Goal: Find specific page/section: Find specific page/section

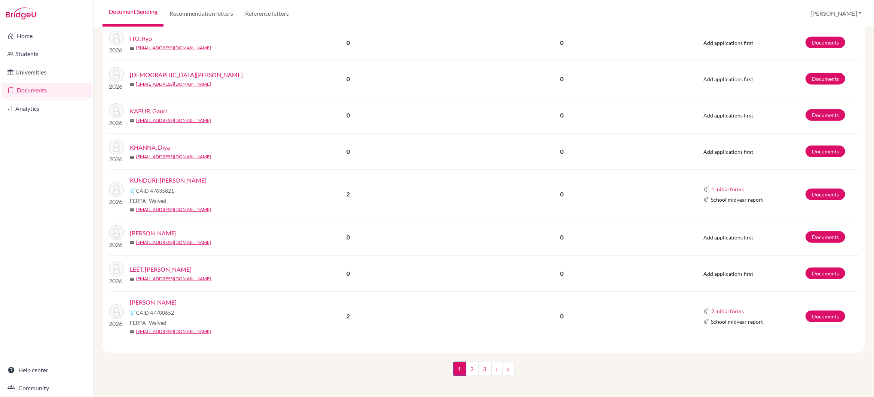
scroll to position [771, 0]
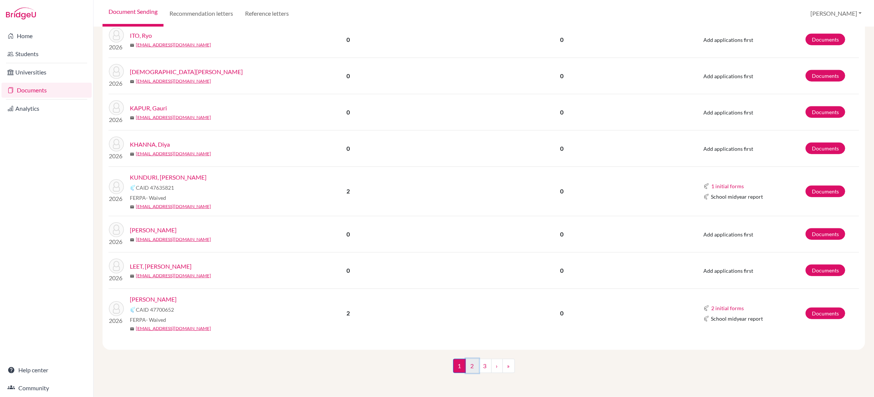
click at [471, 366] on link "2" at bounding box center [472, 366] width 13 height 14
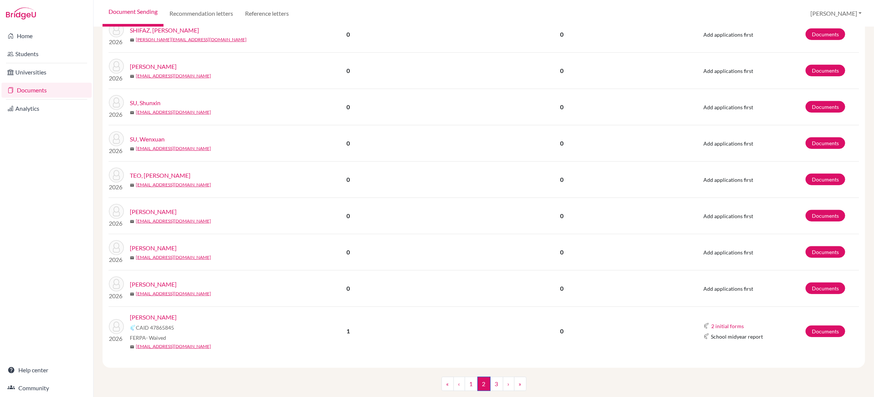
scroll to position [650, 0]
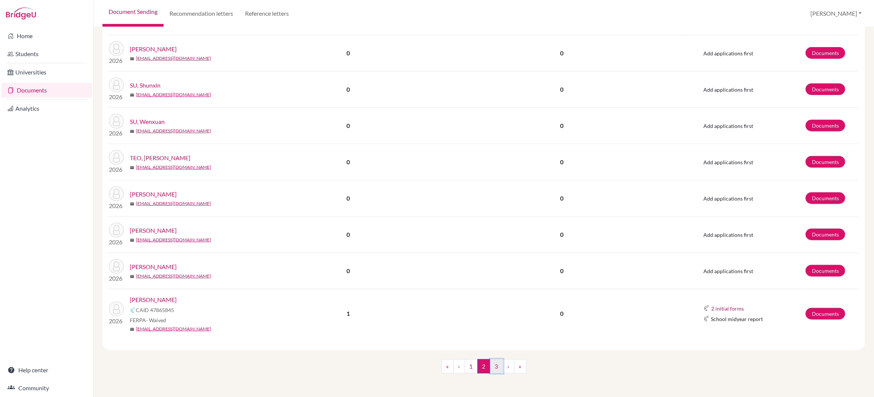
click at [497, 367] on link "3" at bounding box center [496, 366] width 13 height 14
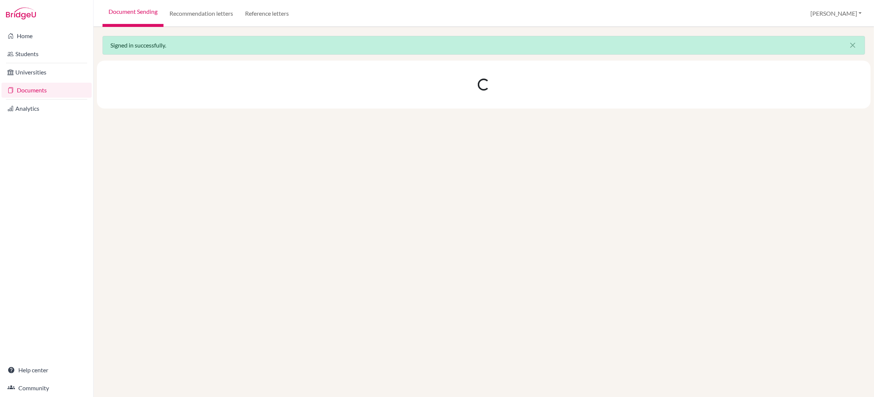
scroll to position [0, 0]
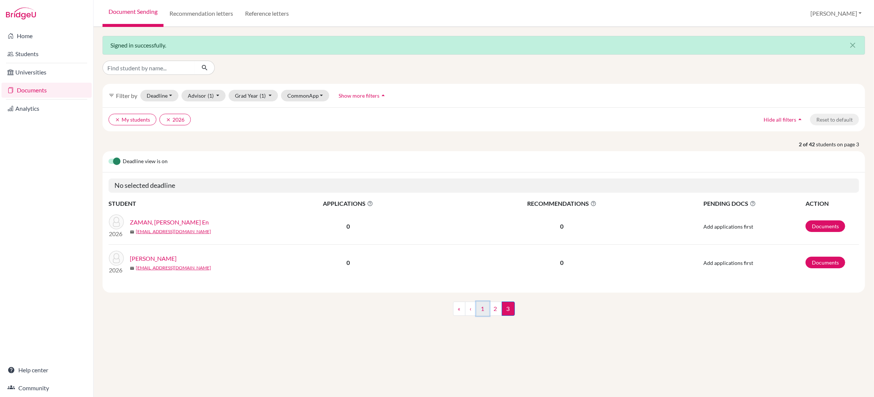
click at [482, 311] on link "1" at bounding box center [482, 309] width 13 height 14
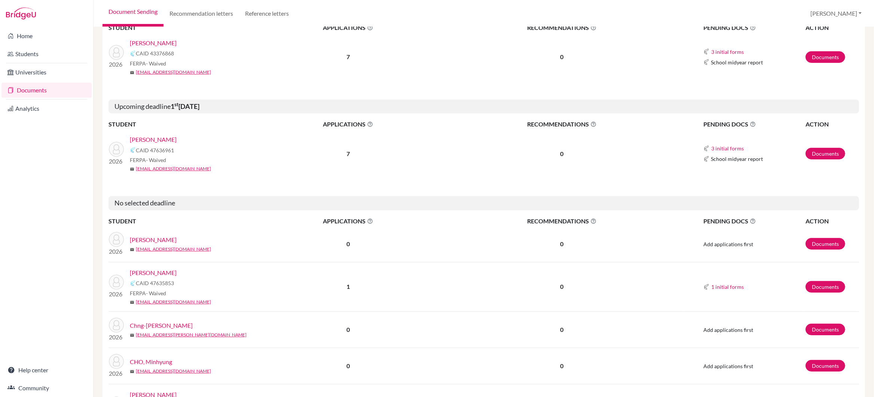
scroll to position [195, 0]
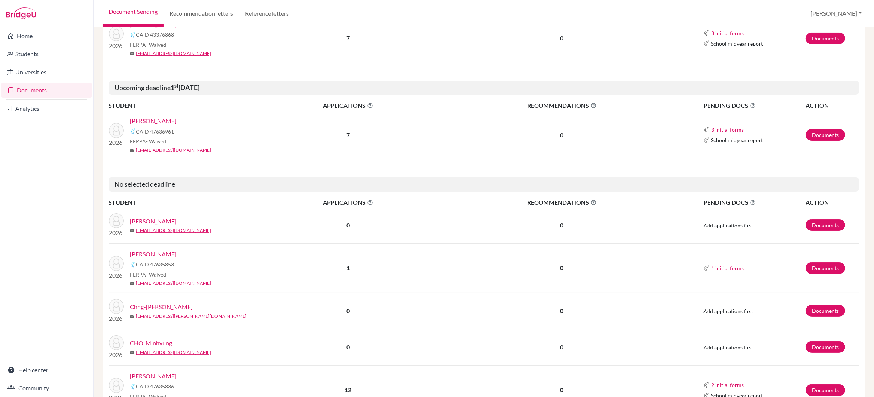
click at [150, 122] on link "[PERSON_NAME]" at bounding box center [153, 120] width 47 height 9
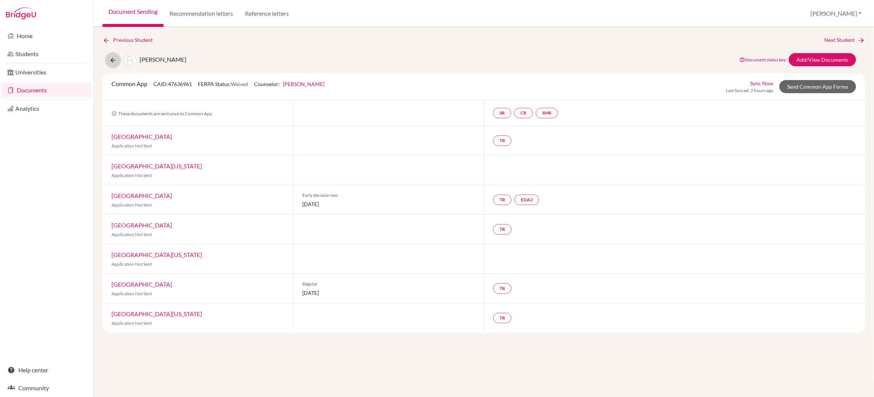
click at [113, 60] on icon at bounding box center [112, 60] width 7 height 7
